Goal: Communication & Community: Ask a question

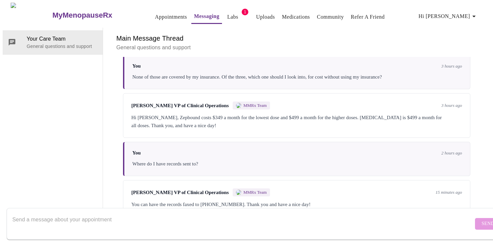
scroll to position [1346, 0]
